Goal: Task Accomplishment & Management: Use online tool/utility

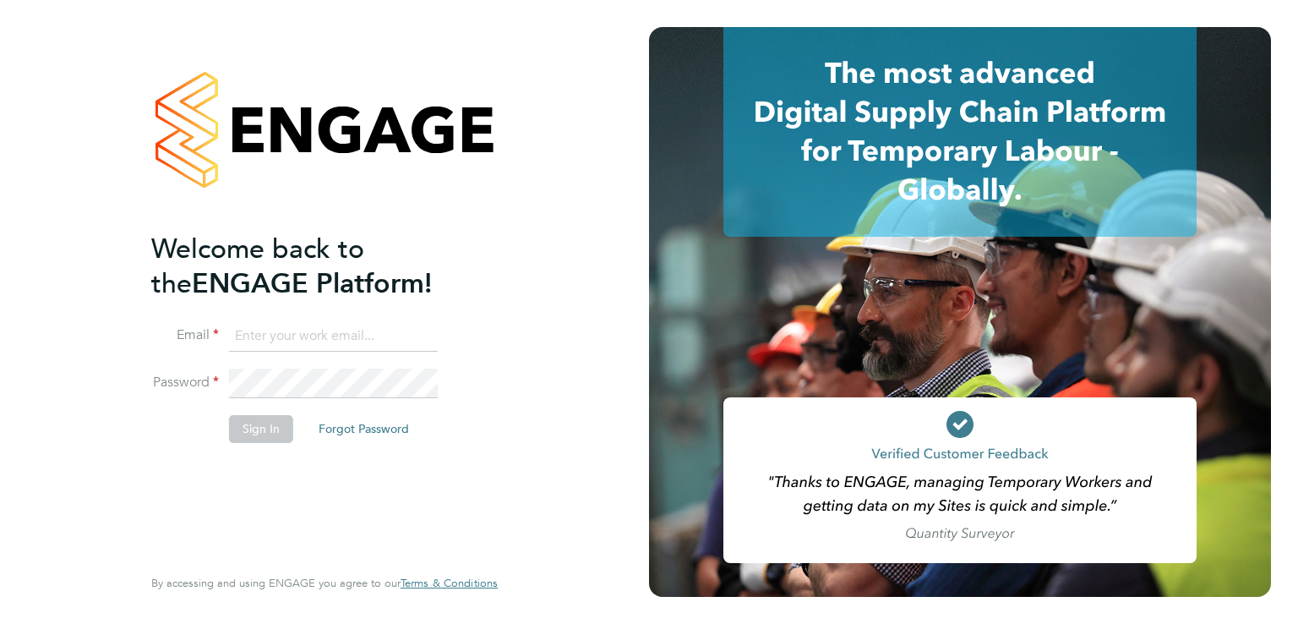
type input "luke.oneill@morganhunt.com"
click at [284, 430] on button "Sign In" at bounding box center [261, 428] width 64 height 27
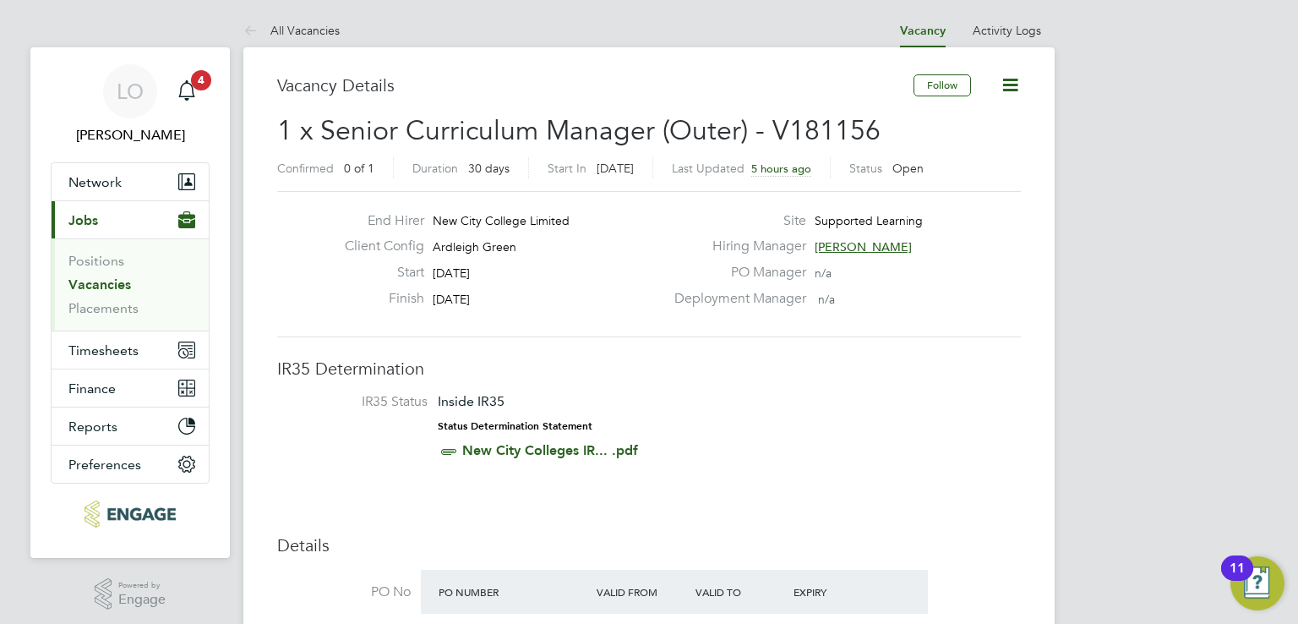
click at [576, 116] on span "1 x Senior Curriculum Manager (Outer) - V181156" at bounding box center [578, 130] width 603 height 33
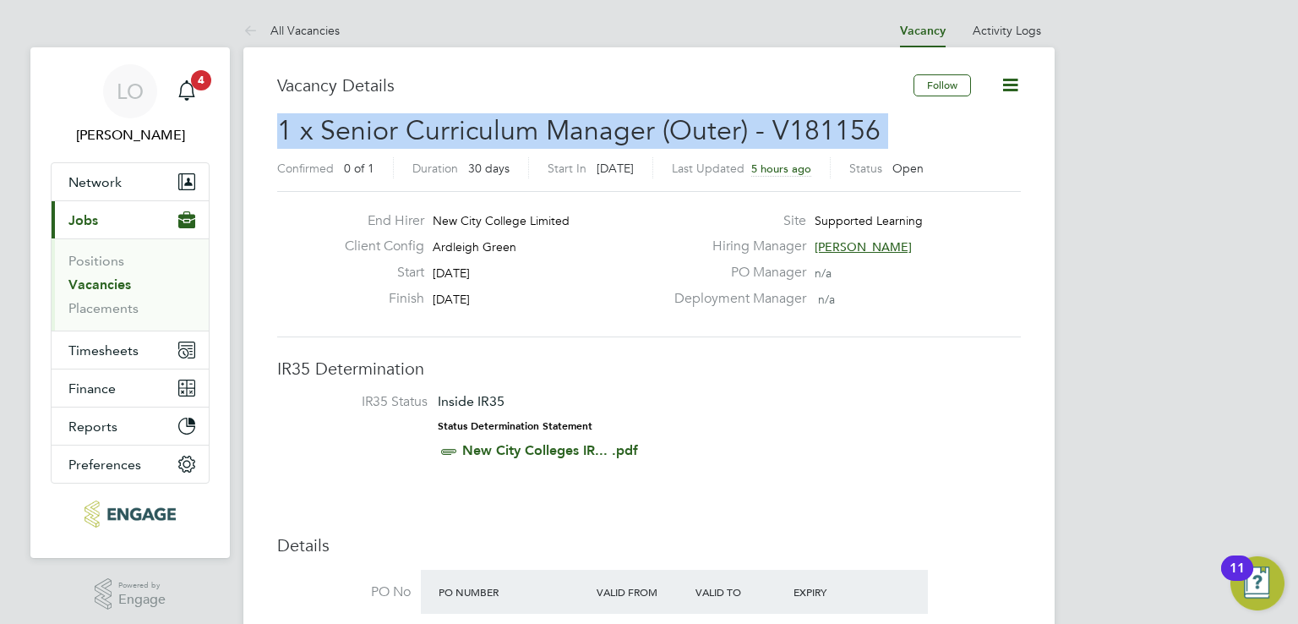
click at [576, 116] on span "1 x Senior Curriculum Manager (Outer) - V181156" at bounding box center [578, 130] width 603 height 33
